Goal: Use online tool/utility: Utilize a website feature to perform a specific function

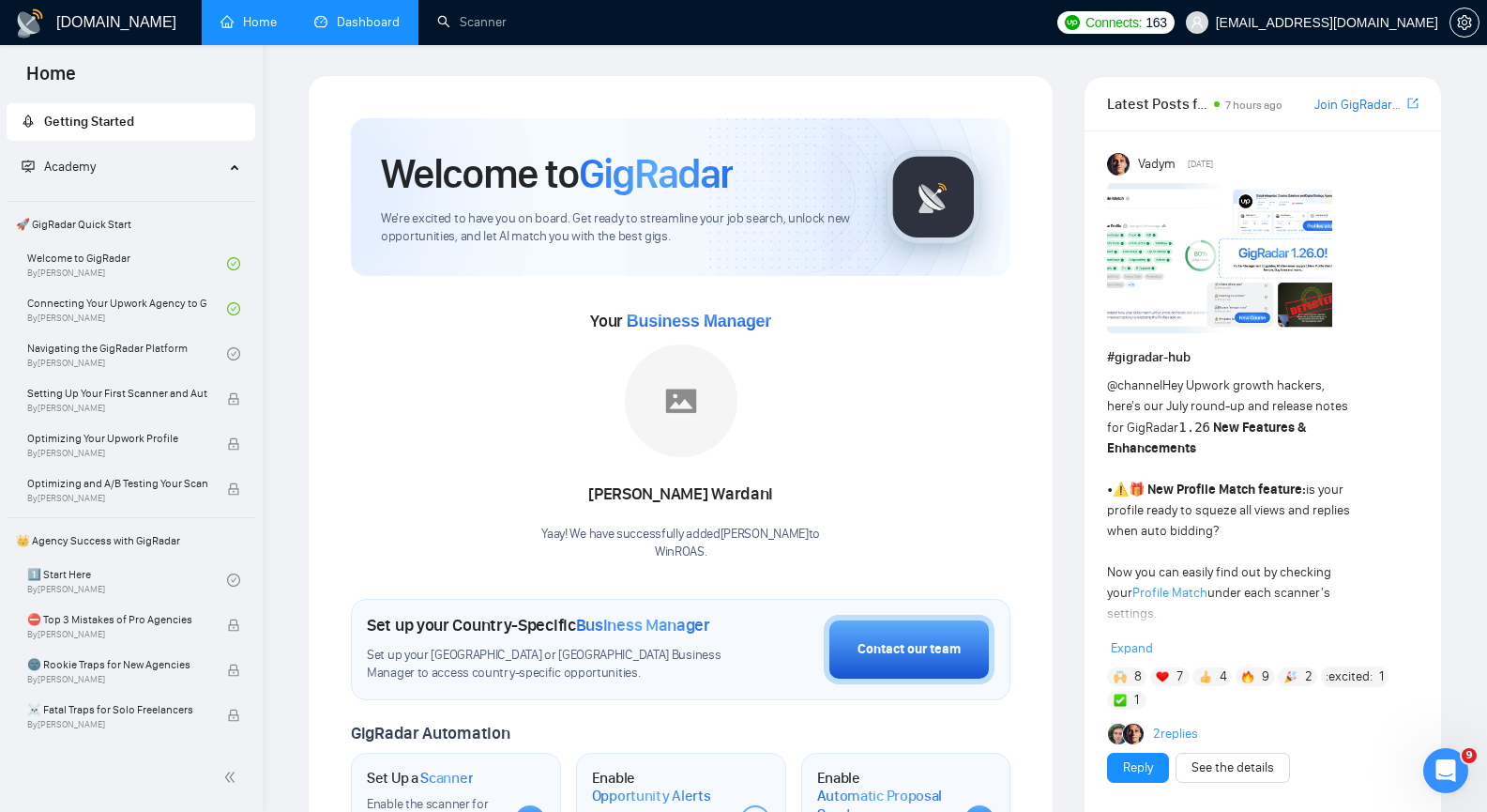
click at [389, 28] on link "Dashboard" at bounding box center [357, 22] width 85 height 16
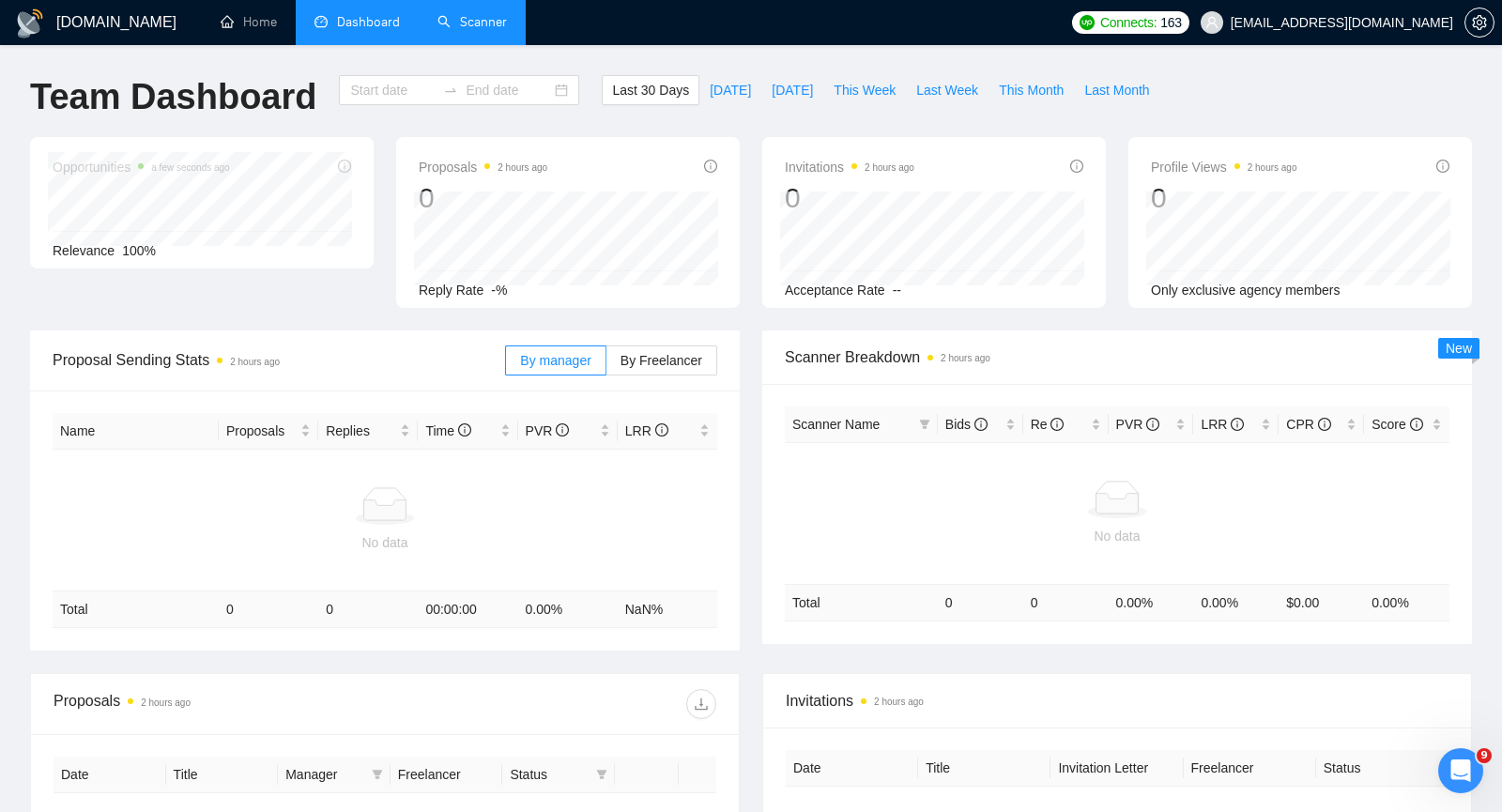
type input "[DATE]"
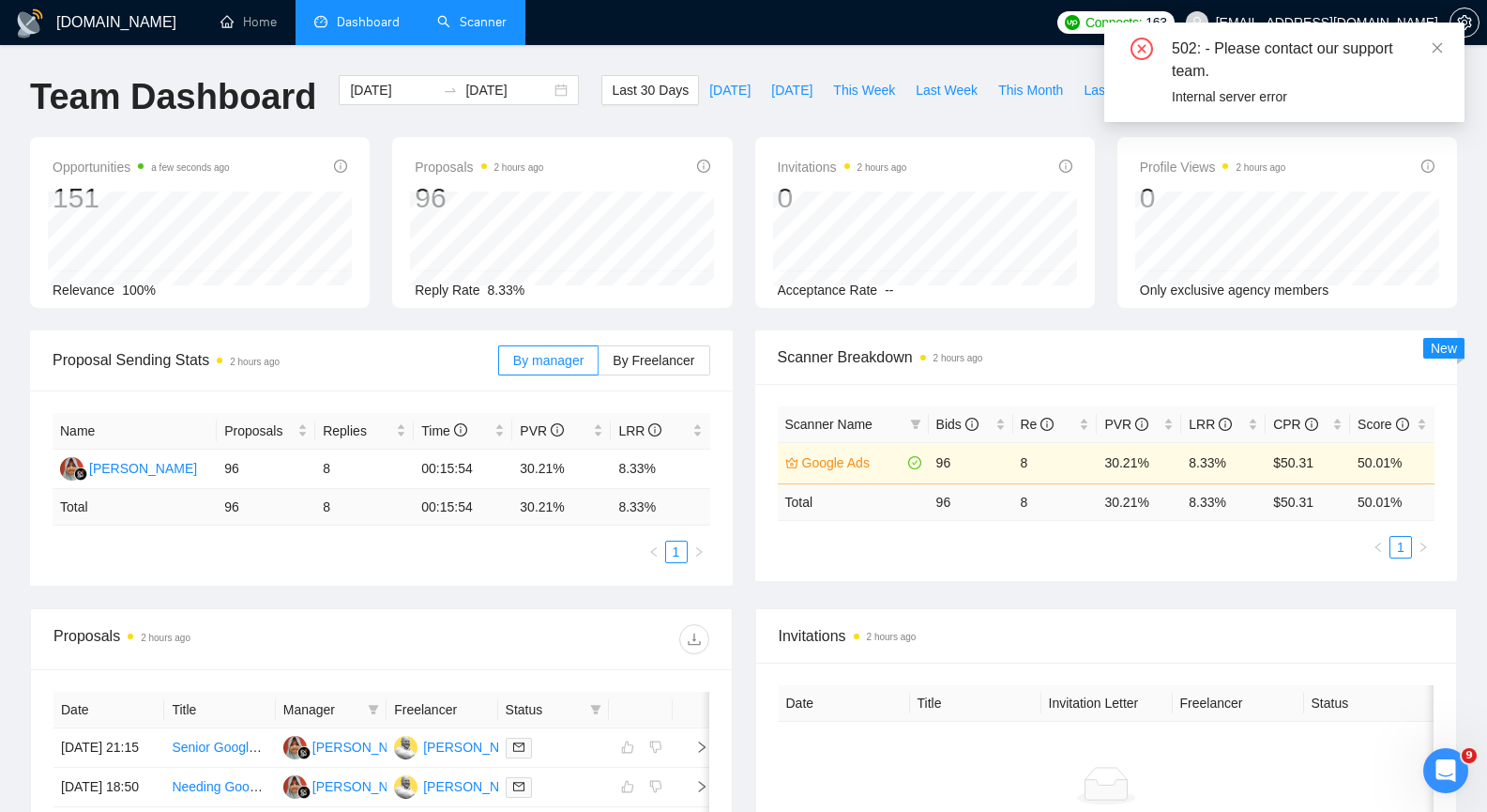
click at [476, 20] on link "Scanner" at bounding box center [472, 22] width 70 height 16
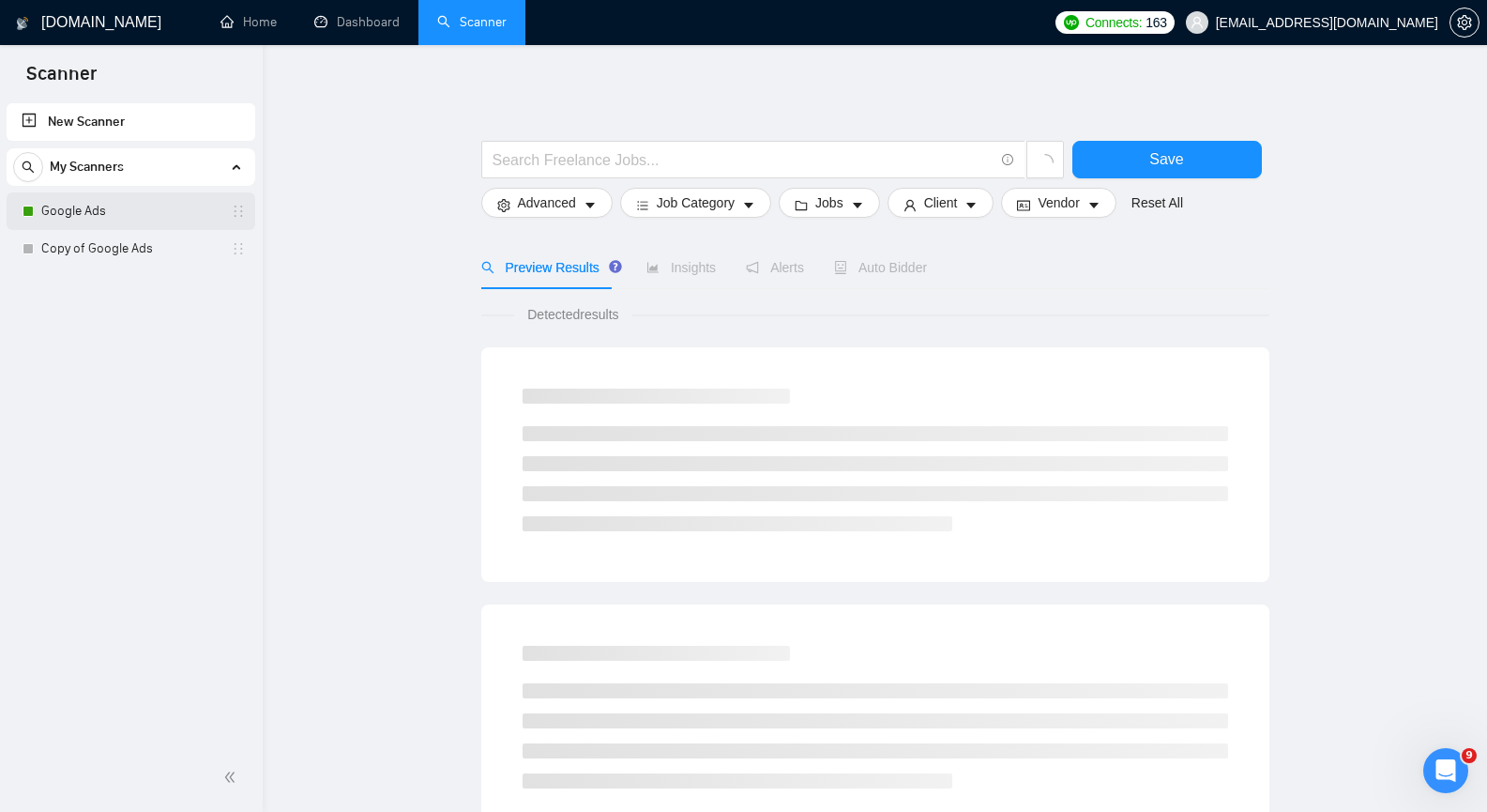
click at [160, 219] on link "Google Ads" at bounding box center [130, 210] width 179 height 38
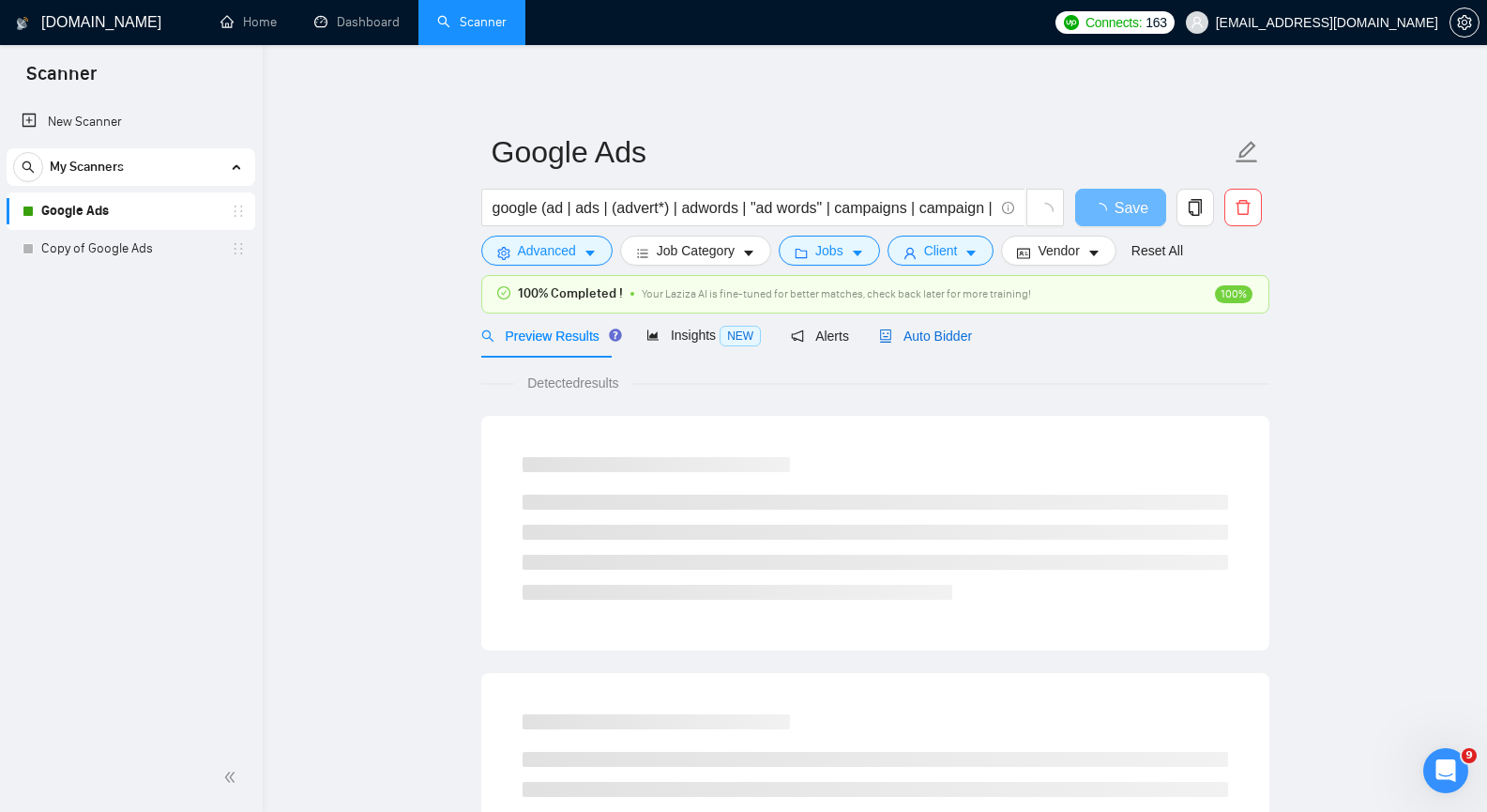
click at [914, 333] on span "Auto Bidder" at bounding box center [926, 336] width 93 height 15
